Goal: Information Seeking & Learning: Learn about a topic

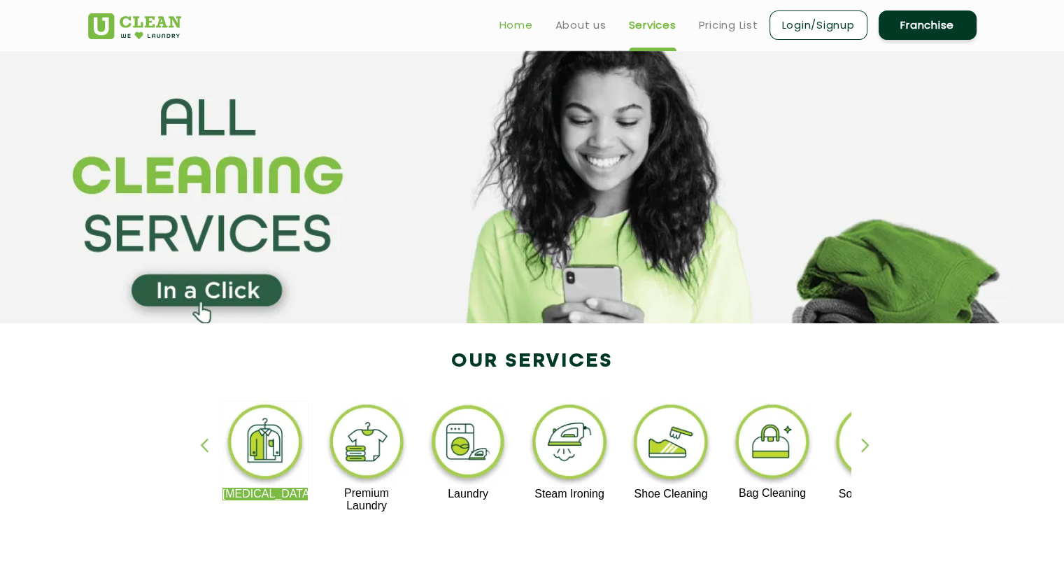
click at [527, 24] on link "Home" at bounding box center [516, 25] width 34 height 17
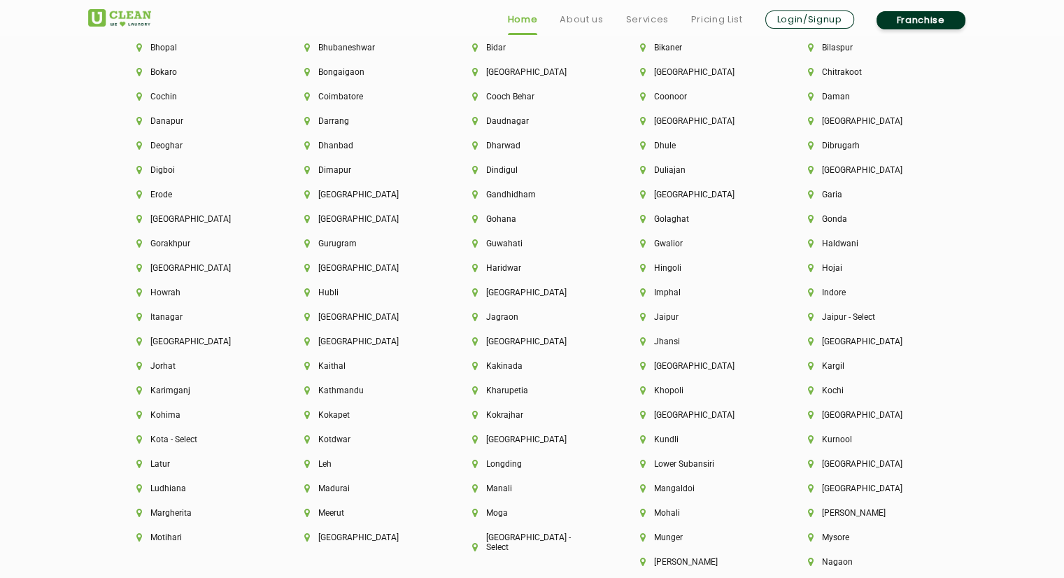
scroll to position [3222, 0]
click at [834, 417] on li "[GEOGRAPHIC_DATA]" at bounding box center [868, 414] width 120 height 10
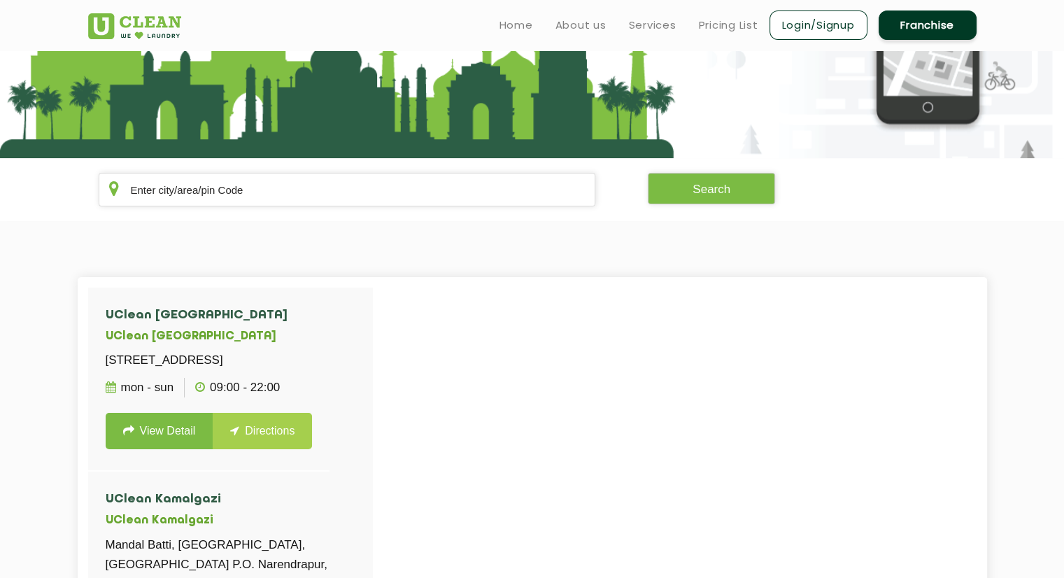
scroll to position [162, 0]
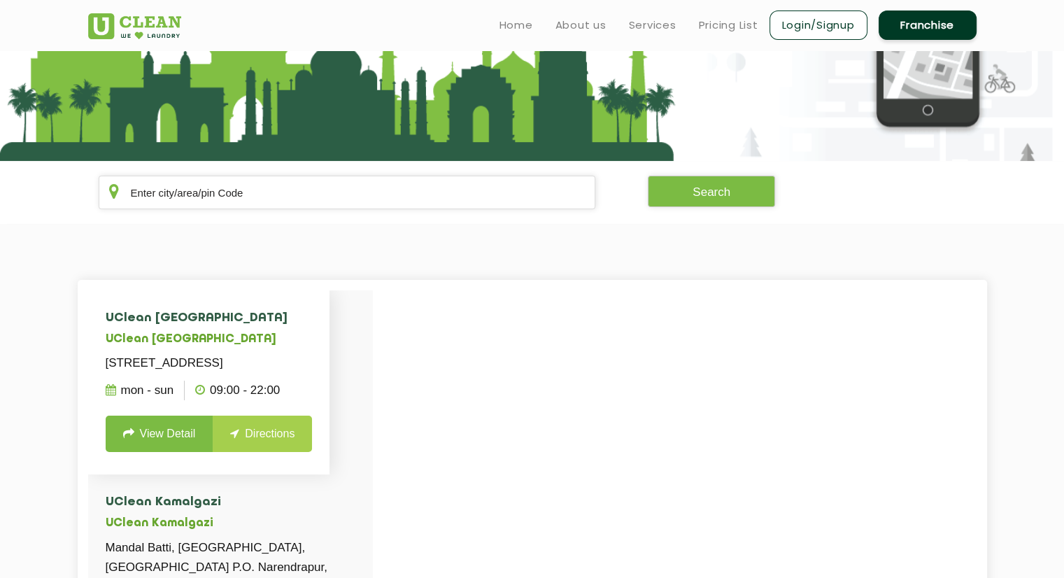
click at [193, 452] on link "View Detail" at bounding box center [160, 433] width 108 height 36
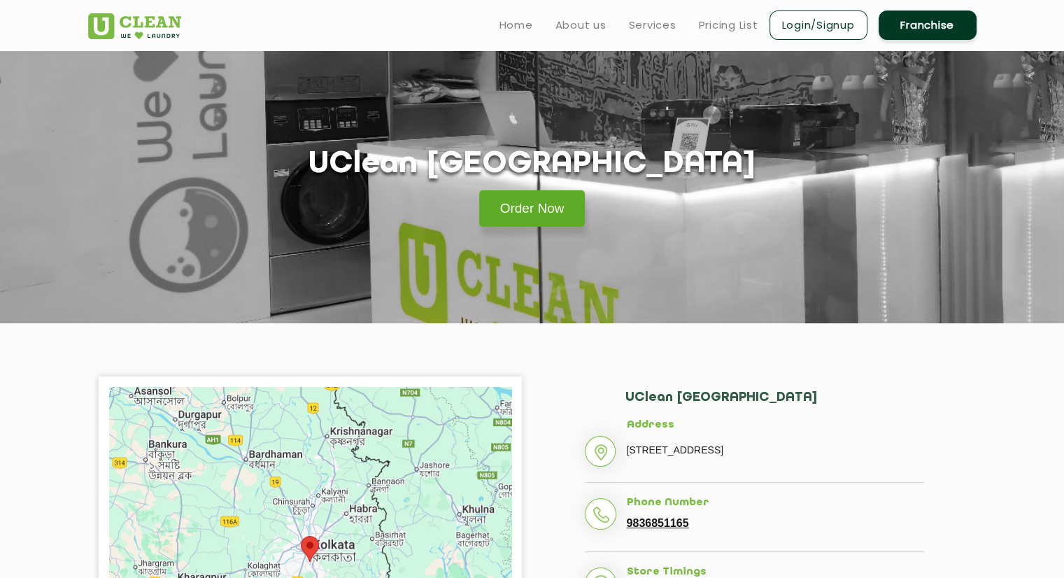
click at [540, 205] on link "Order Now" at bounding box center [532, 208] width 106 height 36
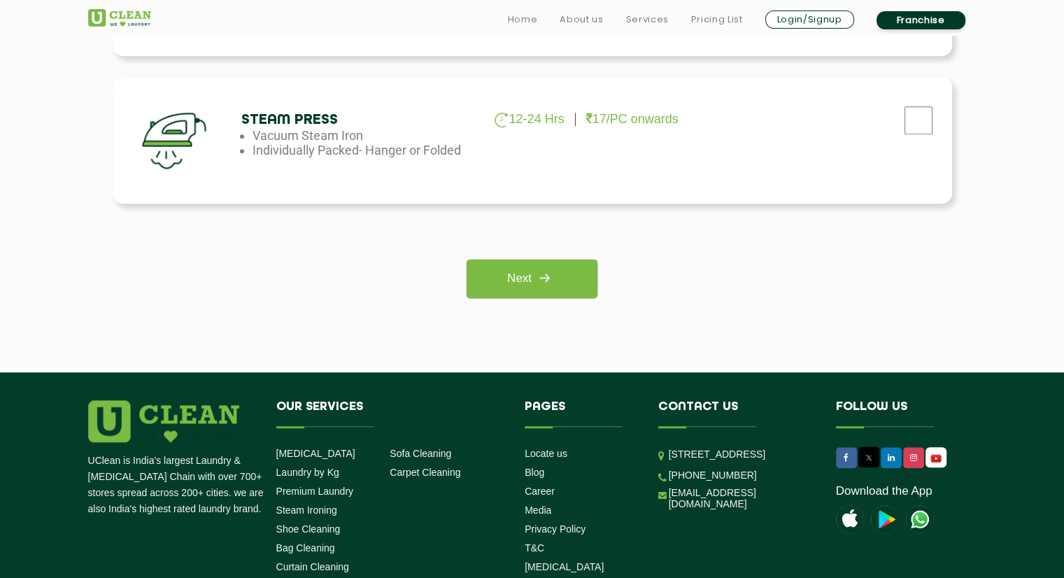
scroll to position [1192, 0]
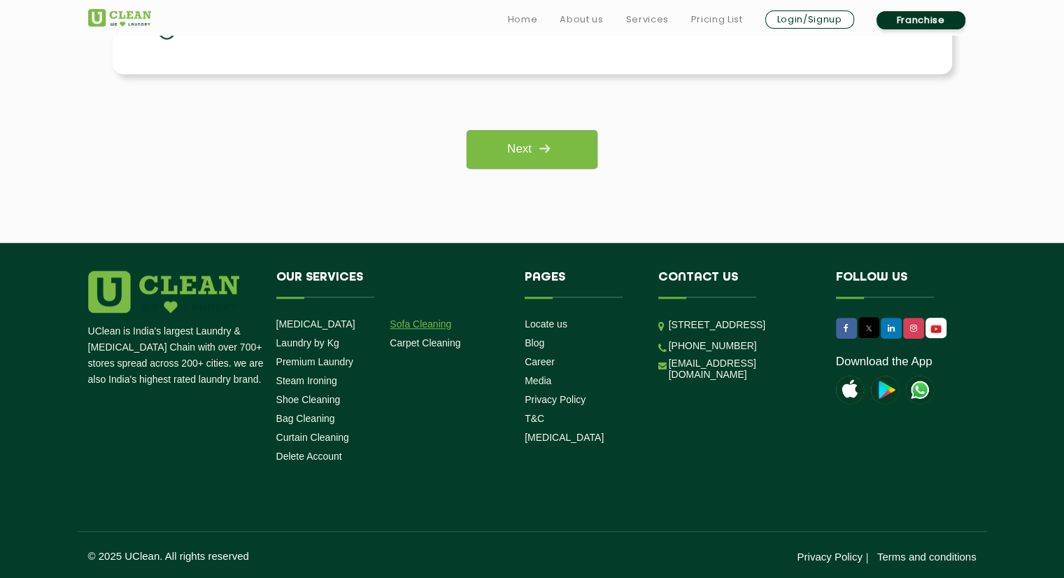
click at [420, 321] on link "Sofa Cleaning" at bounding box center [421, 323] width 62 height 11
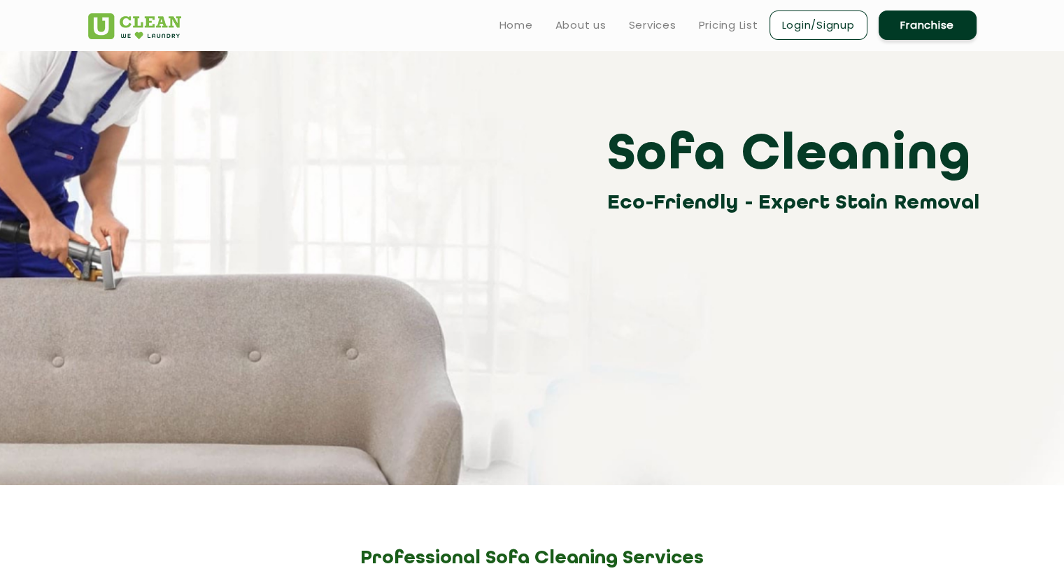
scroll to position [52, 0]
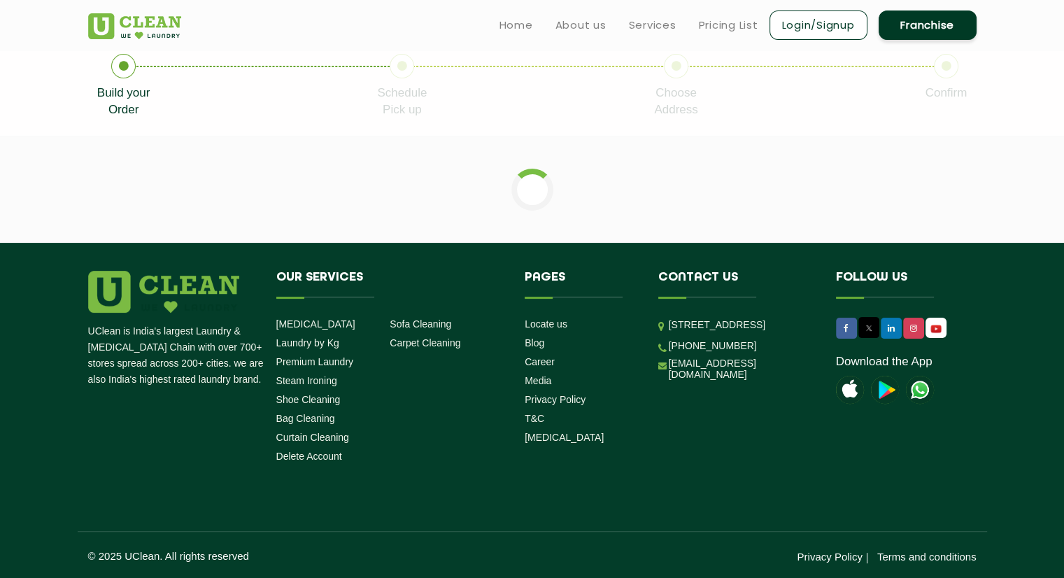
scroll to position [1192, 0]
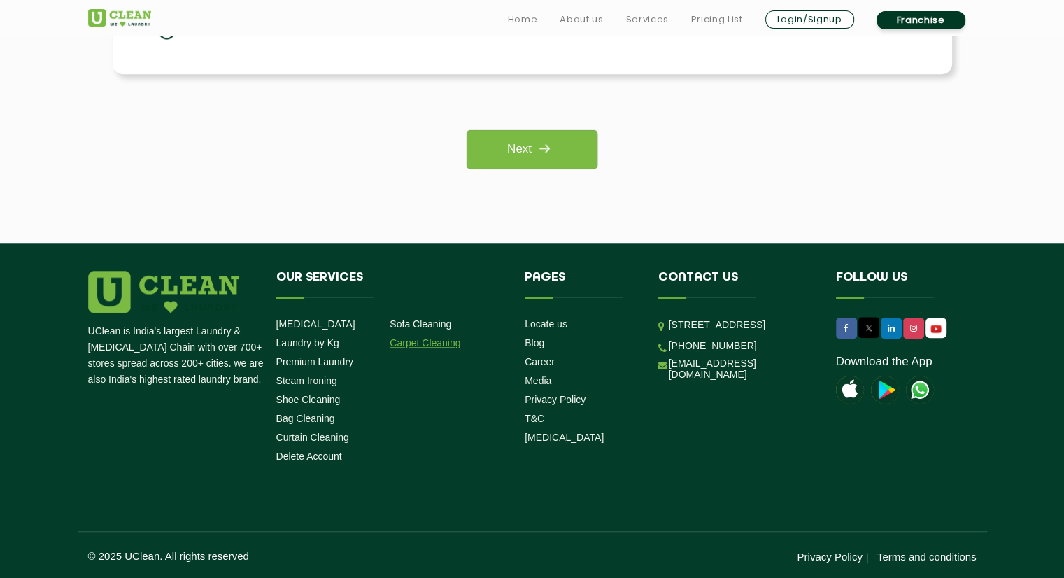
click at [428, 339] on link "Carpet Cleaning" at bounding box center [425, 342] width 71 height 11
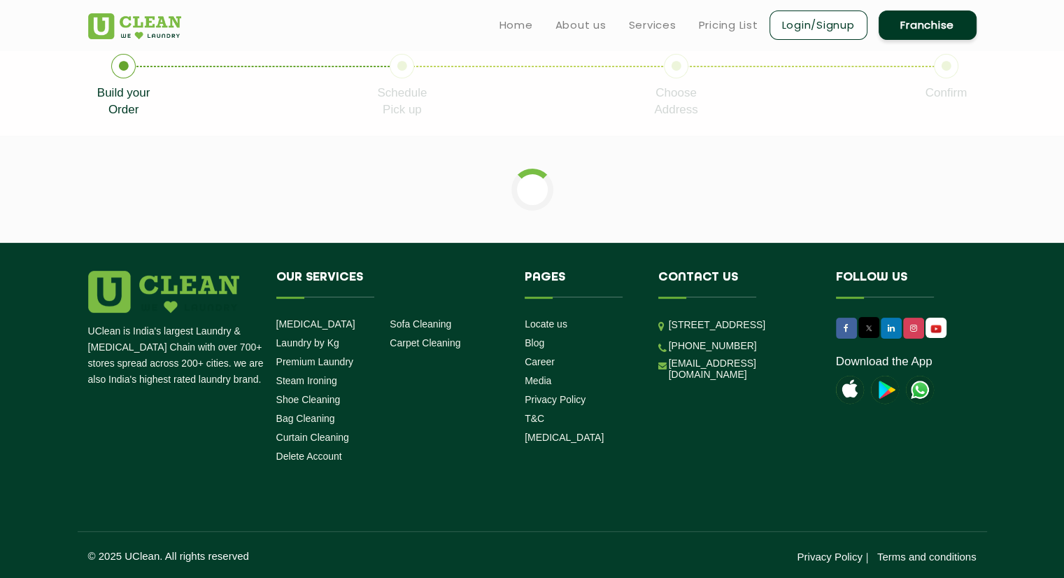
scroll to position [1192, 0]
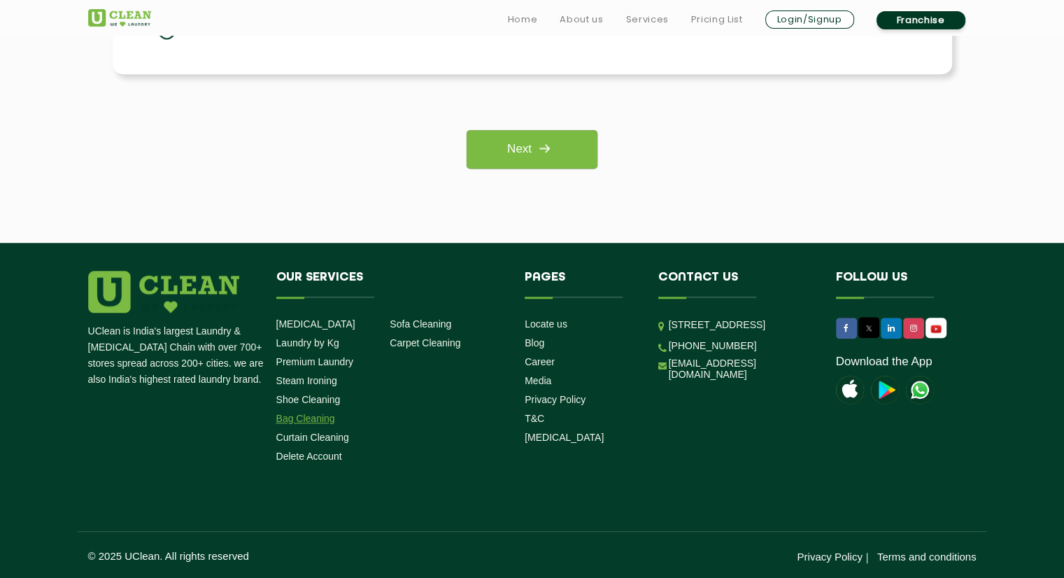
click at [296, 418] on link "Bag Cleaning" at bounding box center [305, 418] width 59 height 11
